Goal: Transaction & Acquisition: Purchase product/service

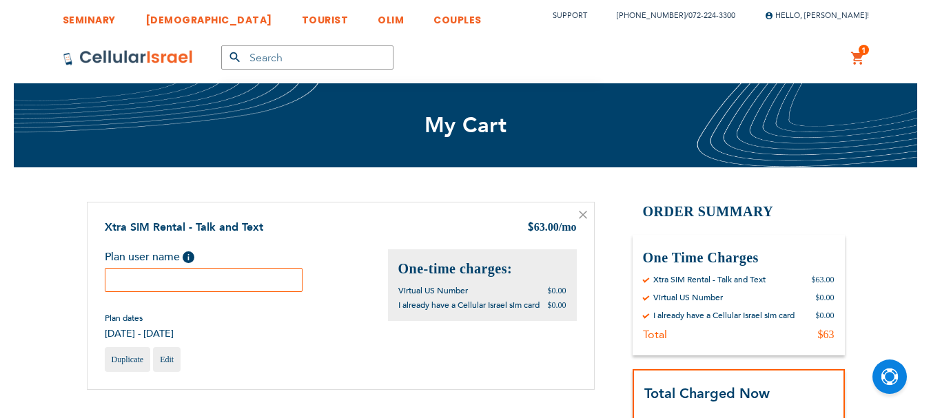
click at [217, 277] on input "text" at bounding box center [204, 280] width 198 height 24
drag, startPoint x: 203, startPoint y: 280, endPoint x: 217, endPoint y: 280, distance: 14.5
click at [217, 280] on input "Chaya Duetsch" at bounding box center [204, 280] width 198 height 24
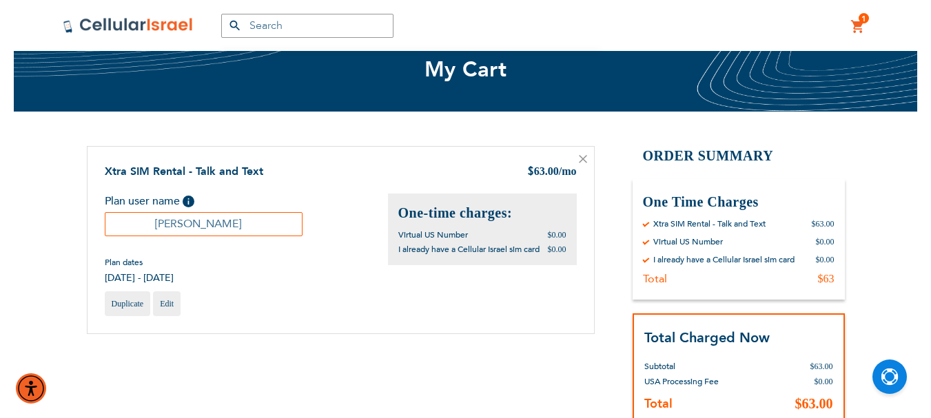
scroll to position [207, 0]
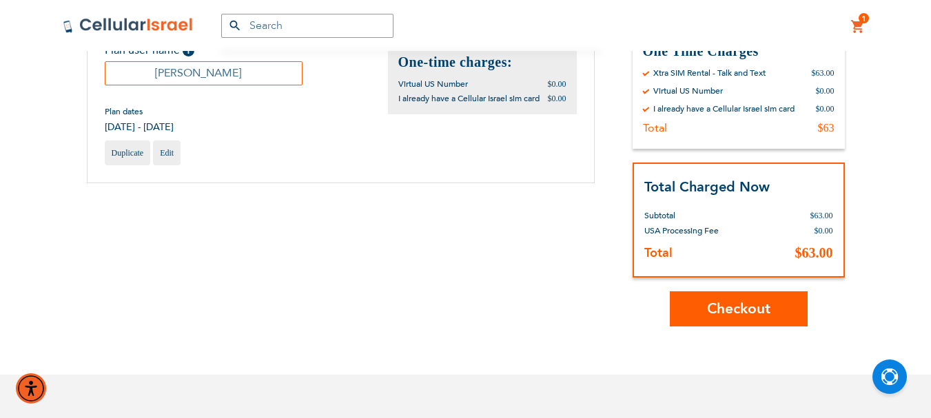
type input "Chaya Deutsch"
click at [736, 313] on span "Checkout" at bounding box center [738, 309] width 63 height 20
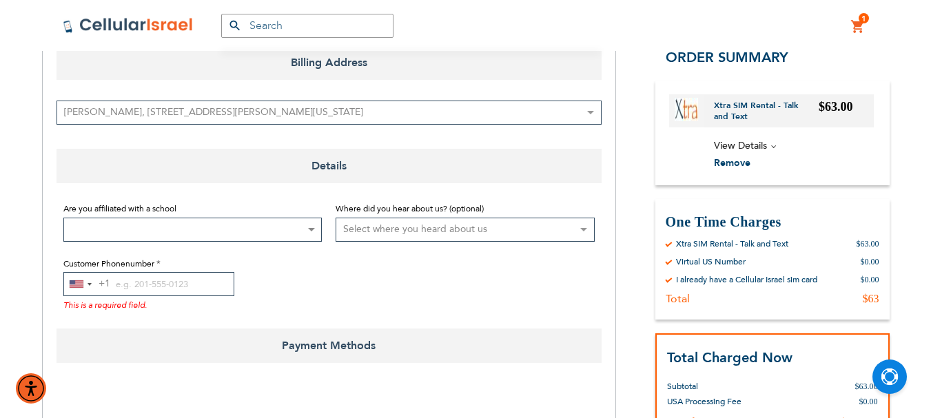
scroll to position [207, 0]
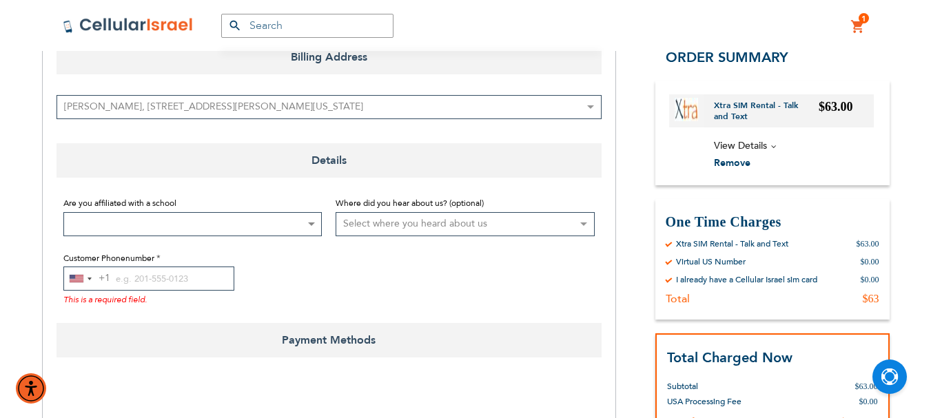
click at [591, 108] on select "[PERSON_NAME], [STREET_ADDRESS][PERSON_NAME][US_STATE] New Address" at bounding box center [329, 107] width 545 height 24
click at [562, 65] on span "Billing Address" at bounding box center [329, 57] width 545 height 34
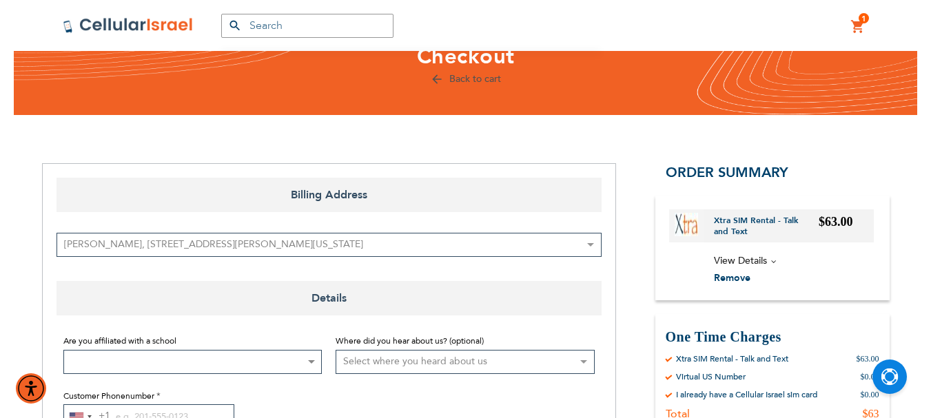
scroll to position [138, 0]
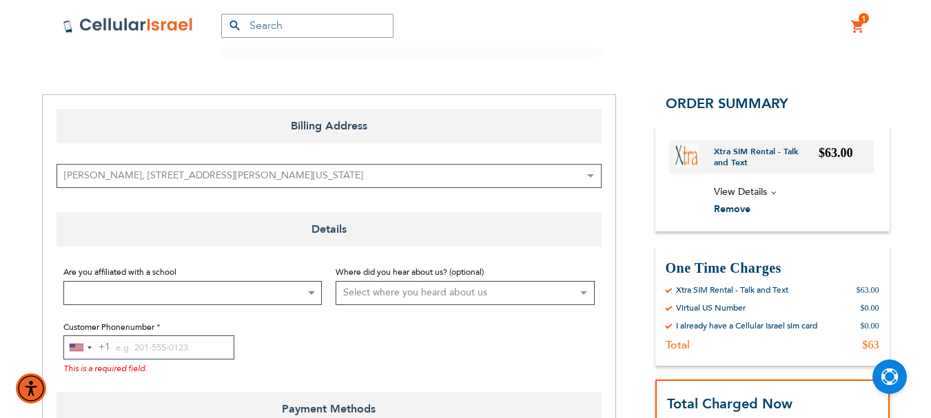
click at [311, 293] on b at bounding box center [311, 293] width 7 height 3
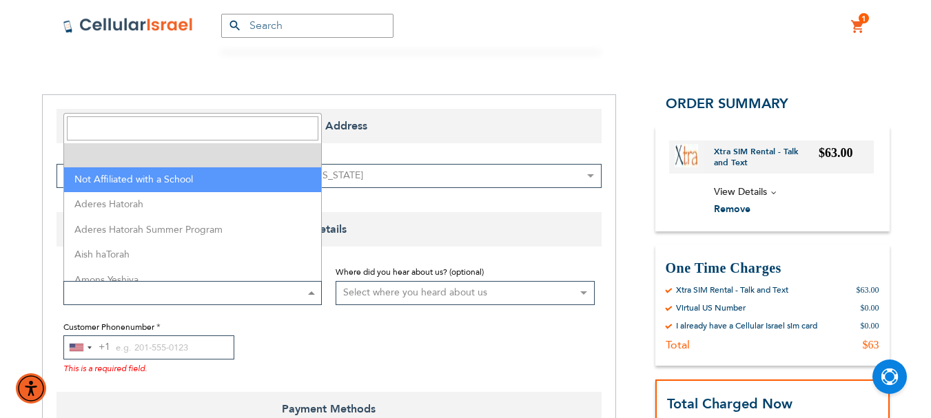
select select "199"
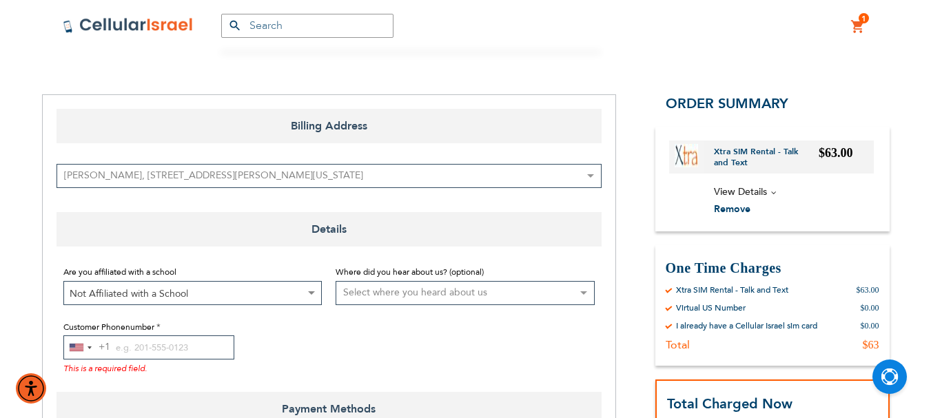
click at [433, 285] on select "Select where you heard about us Existing Customer Friend Other School/Group BP …" at bounding box center [465, 293] width 259 height 24
select select "1"
click at [336, 281] on select "Select where you heard about us Existing Customer Friend Other School/Group BP …" at bounding box center [465, 293] width 259 height 24
click at [130, 347] on input "Customer Phonenumber" at bounding box center [148, 348] width 171 height 24
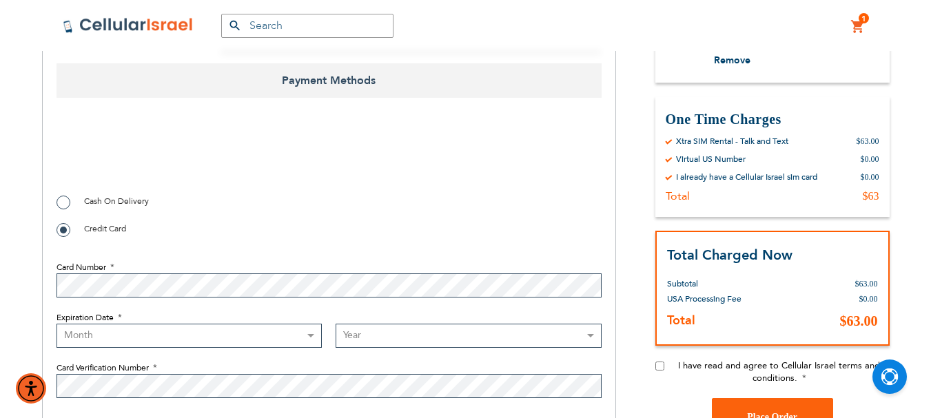
scroll to position [482, 0]
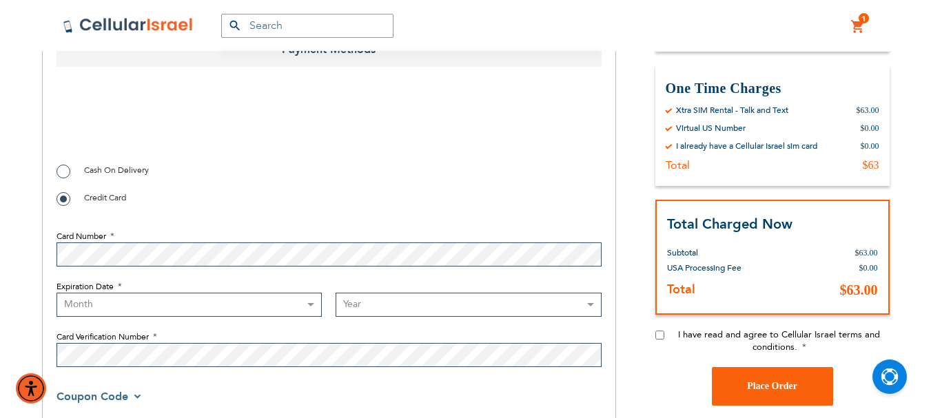
type input "[PHONE_NUMBER]"
click at [660, 334] on input "I have read and agree to Cellular Israel terms and conditions." at bounding box center [659, 334] width 9 height 9
checkbox input "true"
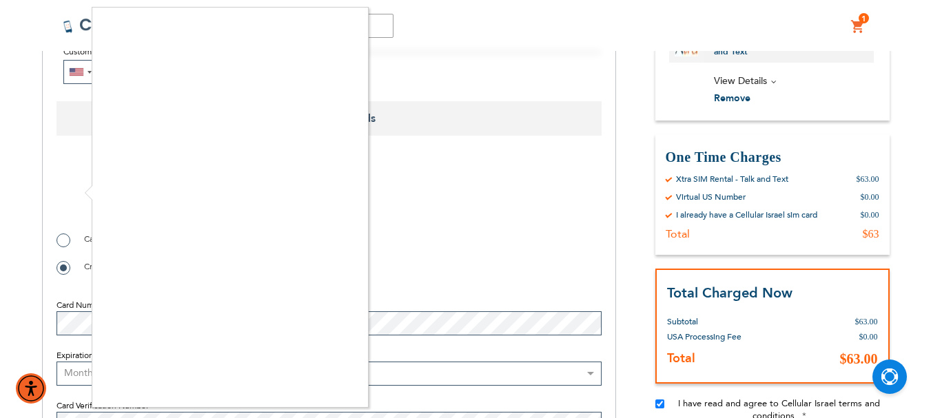
checkbox input "true"
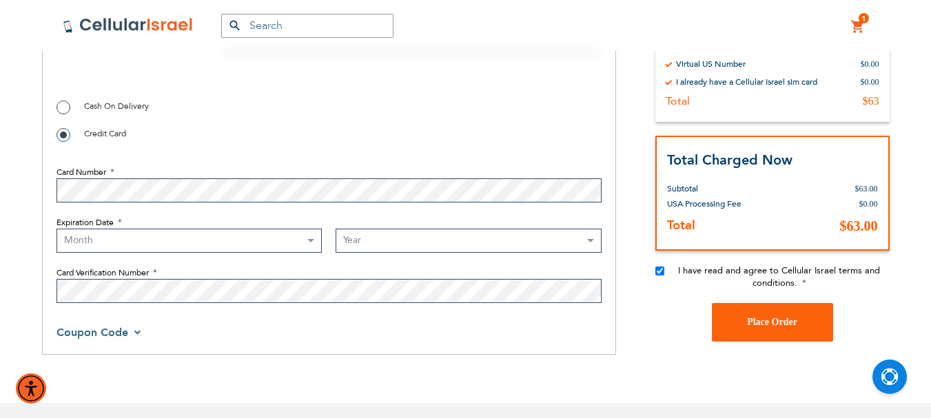
scroll to position [551, 0]
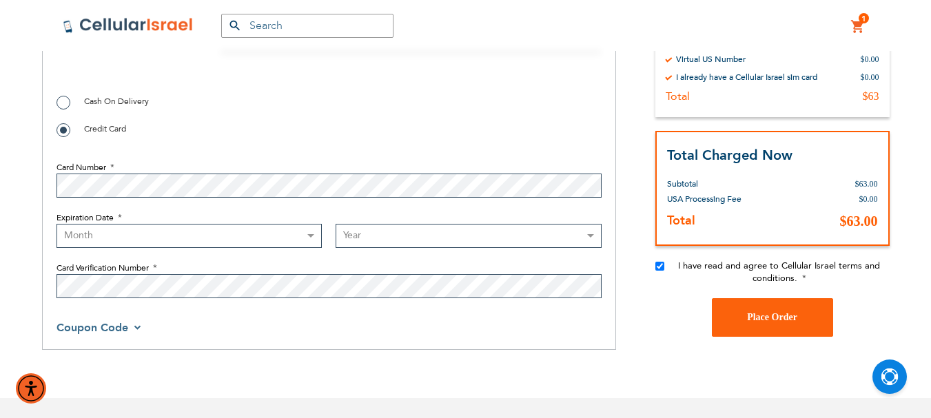
click at [183, 232] on select "Month [DATE] - [DATE] - [DATE] - [DATE] - [DATE] - [DATE] - [DATE] - [DATE] - […" at bounding box center [190, 236] width 266 height 24
select select "8"
click at [57, 224] on select "Month [DATE] - [DATE] - [DATE] - [DATE] - [DATE] - [DATE] - [DATE] - [DATE] - […" at bounding box center [190, 236] width 266 height 24
click at [376, 238] on select "Year [DATE] 2026 2027 2028 2029 2030 2031 2032 2033 2034 2035 2036 2037 2038 20…" at bounding box center [469, 236] width 266 height 24
select select "2029"
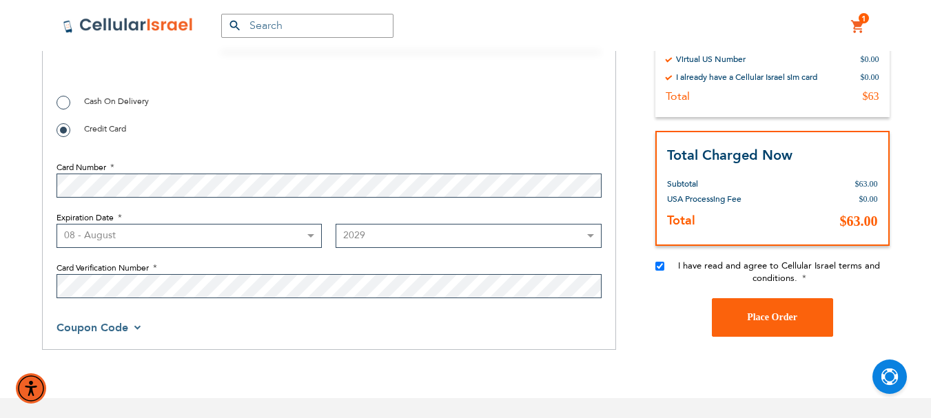
click at [336, 224] on select "Year [DATE] 2026 2027 2028 2029 2030 2031 2032 2033 2034 2035 2036 2037 2038 20…" at bounding box center [469, 236] width 266 height 24
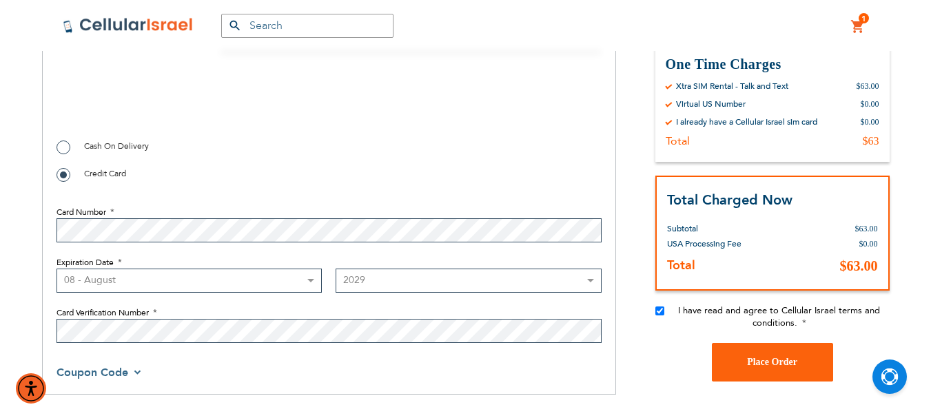
scroll to position [482, 0]
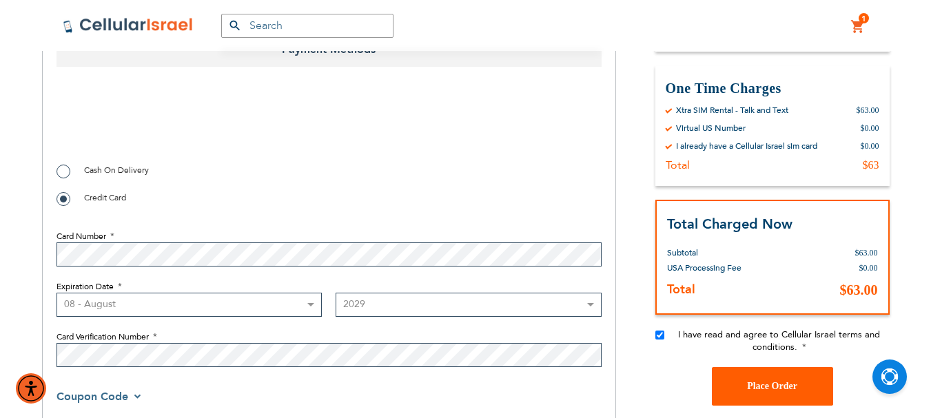
click at [773, 391] on span "Place Order" at bounding box center [772, 386] width 50 height 10
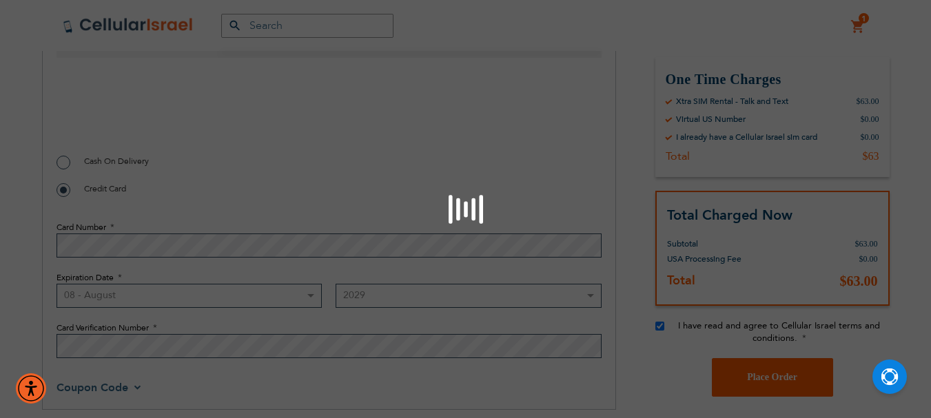
scroll to position [501, 0]
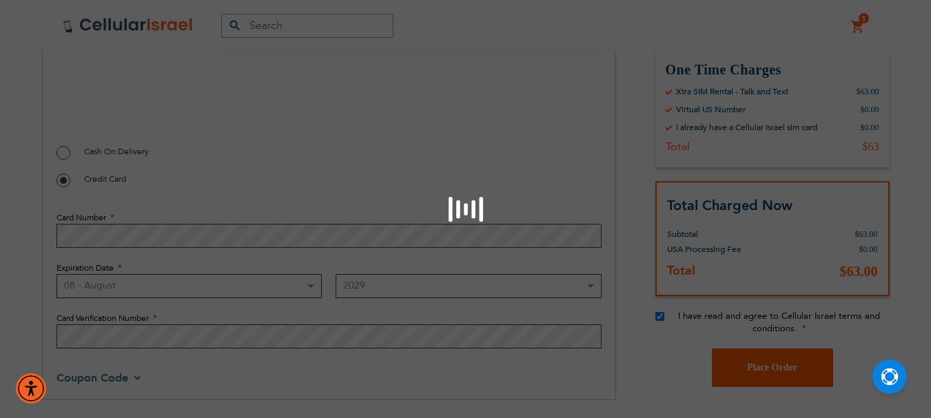
checkbox input "false"
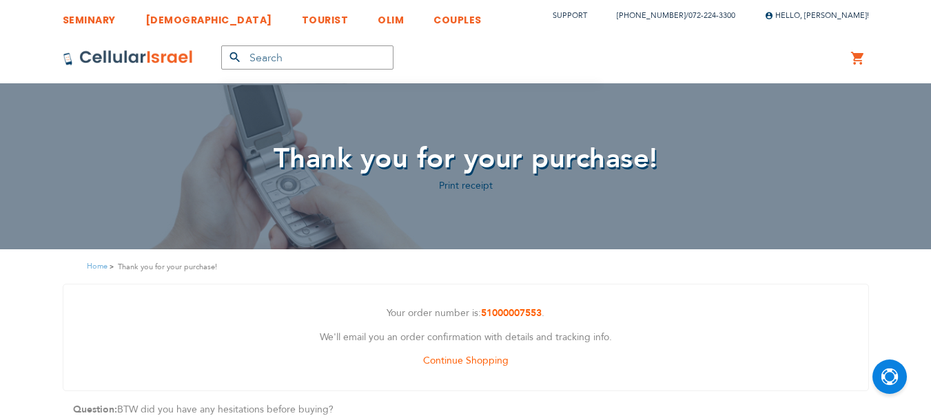
scroll to position [9, 0]
